Goal: Navigation & Orientation: Find specific page/section

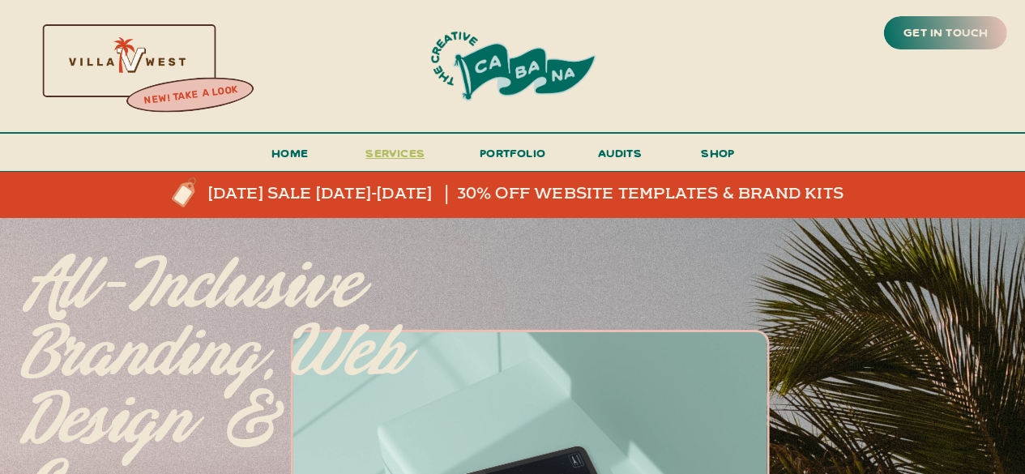
click at [379, 148] on span "services" at bounding box center [394, 152] width 59 height 15
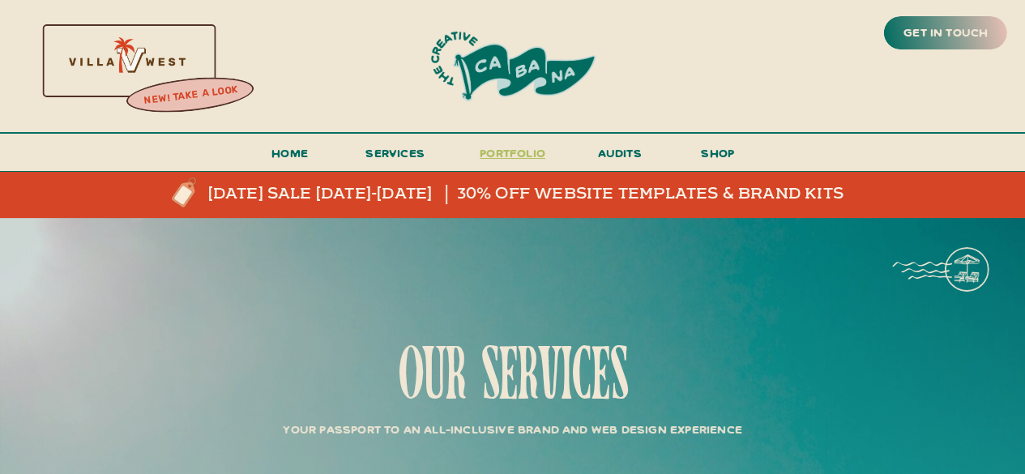
click at [514, 150] on h3 "portfolio" at bounding box center [513, 158] width 76 height 30
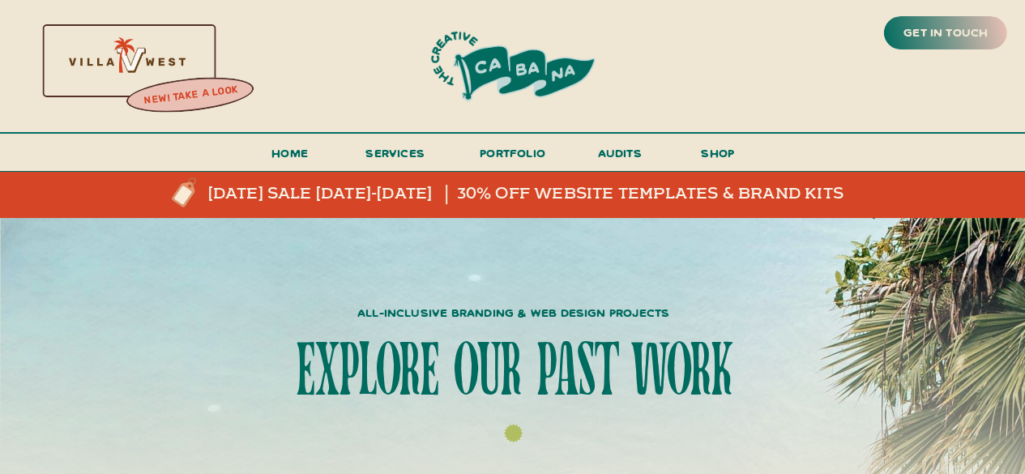
click at [190, 83] on div at bounding box center [189, 94] width 130 height 45
click at [183, 72] on div at bounding box center [125, 59] width 348 height 149
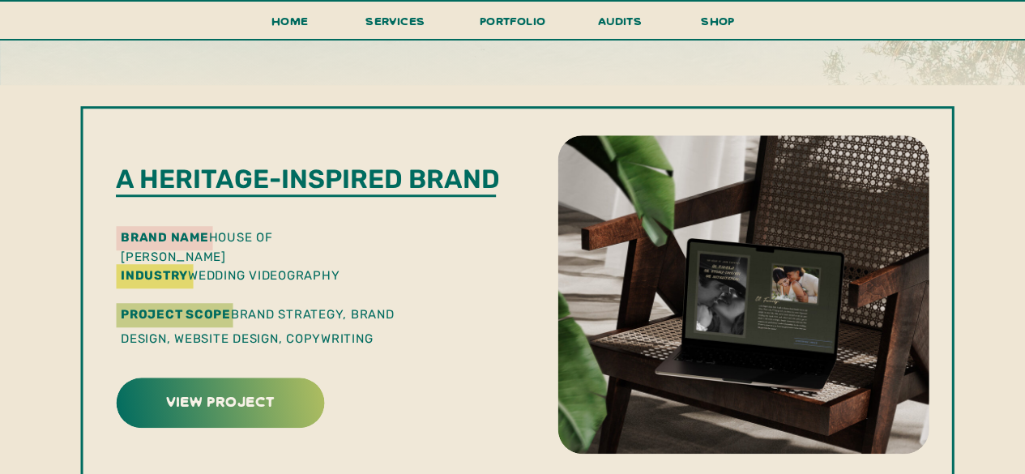
scroll to position [480, 0]
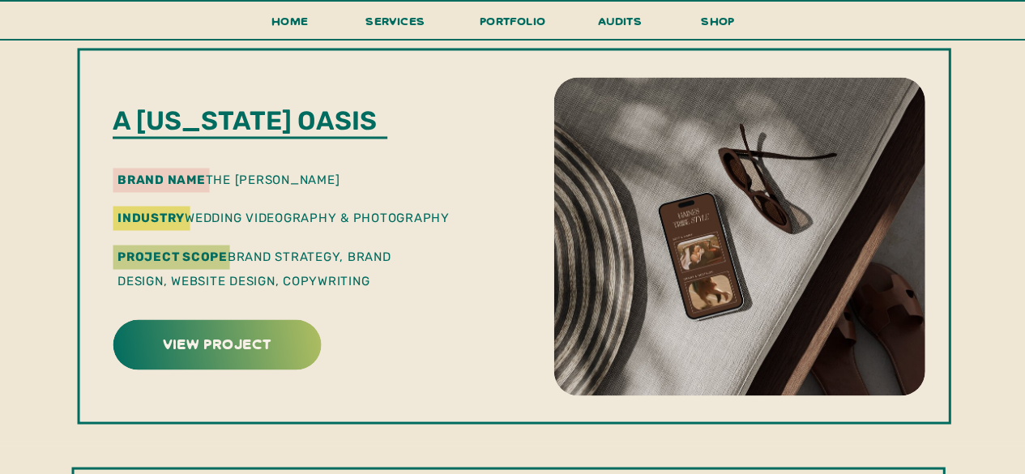
scroll to position [1377, 0]
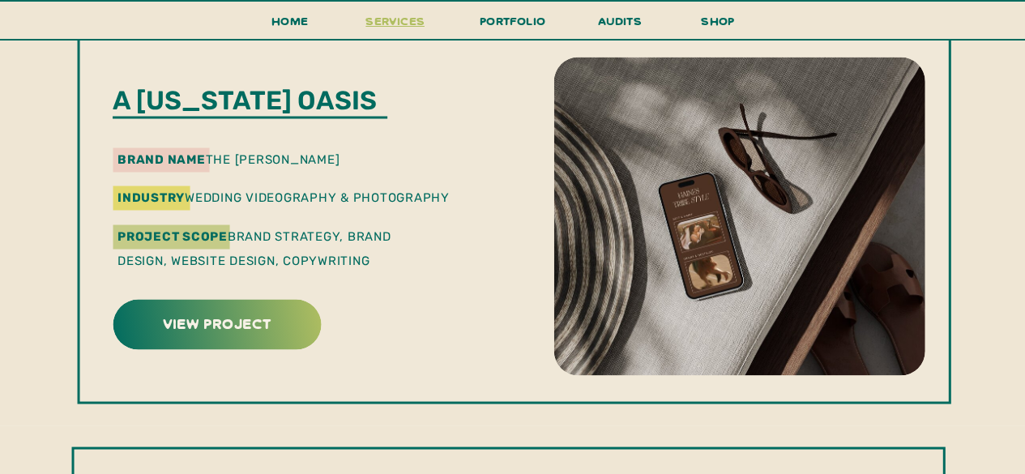
click at [391, 15] on span "services" at bounding box center [394, 20] width 59 height 15
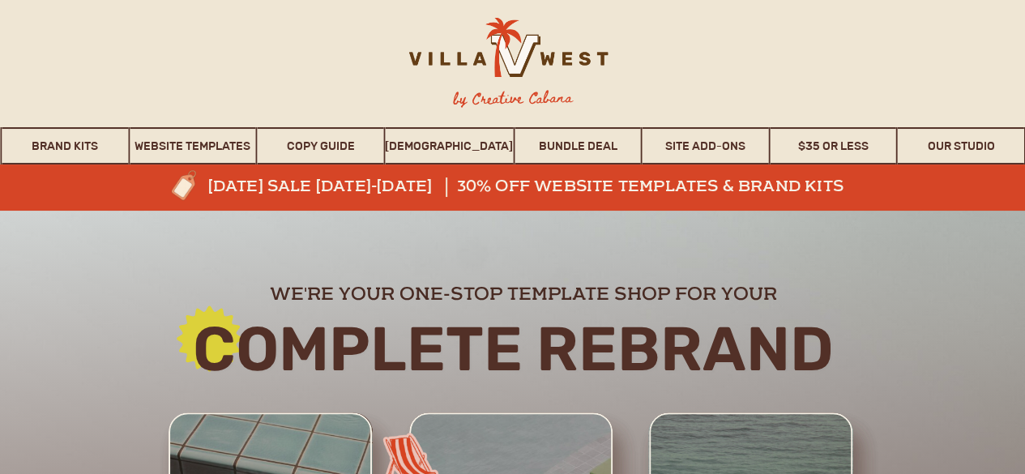
scroll to position [139, 0]
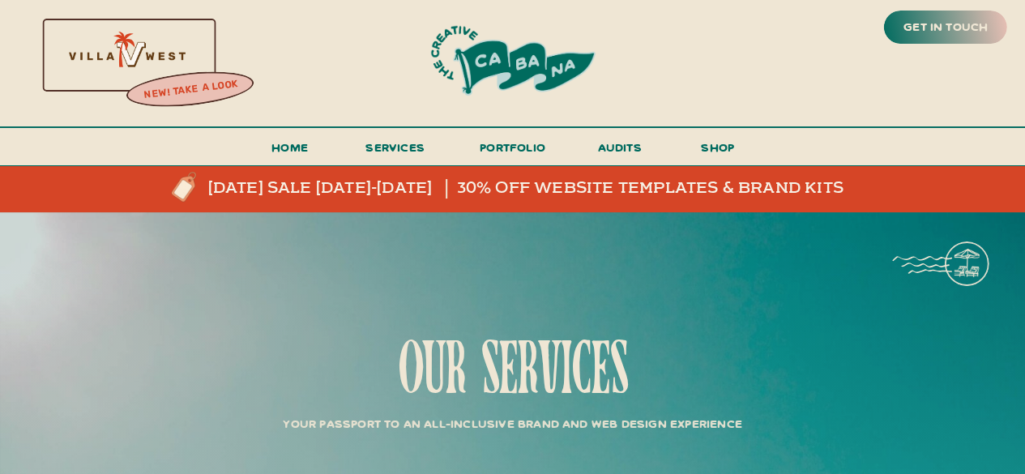
scroll to position [135, 0]
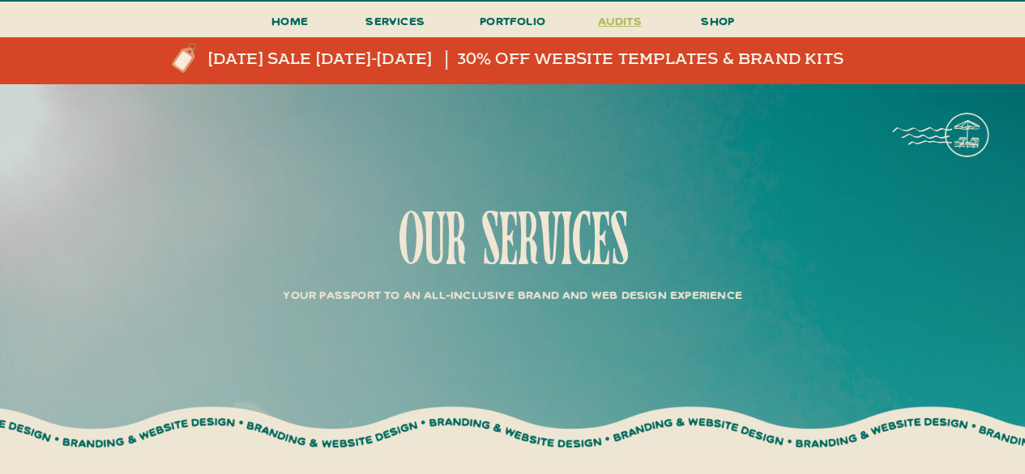
click at [627, 23] on h3 "audits" at bounding box center [620, 25] width 49 height 28
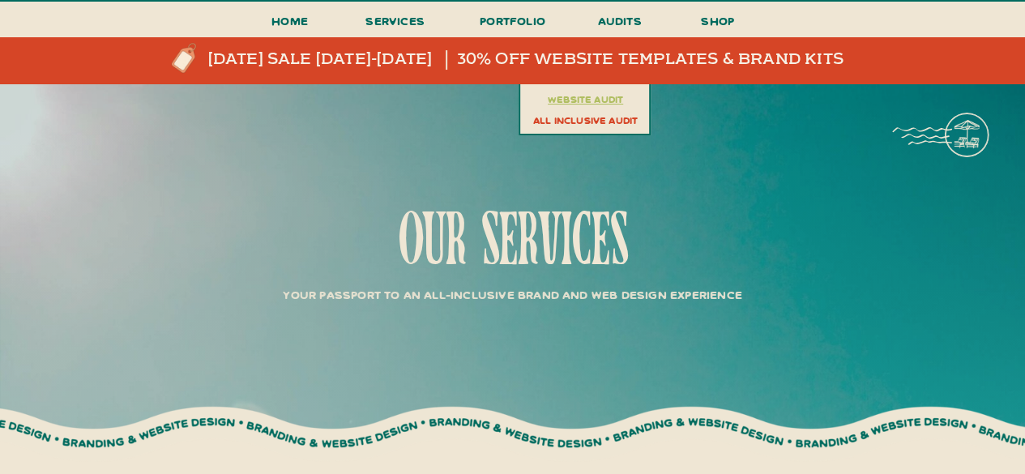
click at [604, 93] on h3 "website audit" at bounding box center [586, 98] width 118 height 17
